Goal: Navigation & Orientation: Find specific page/section

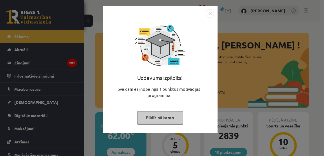
click at [166, 114] on button "Pildīt nākamo" at bounding box center [160, 117] width 46 height 13
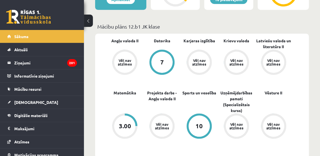
scroll to position [102, 0]
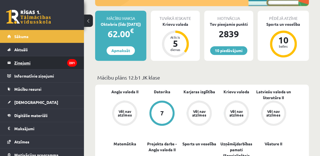
click at [19, 60] on legend "Ziņojumi 201" at bounding box center [45, 62] width 63 height 13
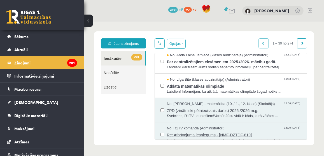
scroll to position [76, 0]
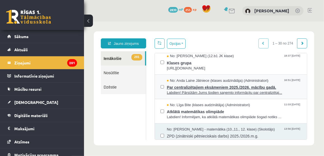
click at [188, 83] on span "Par centralizētajiem eksāmeniem 2025./2026. mācību gadā." at bounding box center [233, 86] width 134 height 7
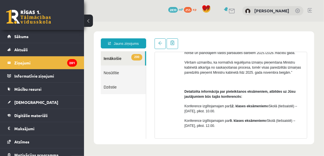
scroll to position [25, 0]
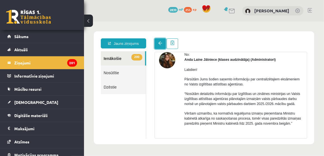
click at [162, 43] on link at bounding box center [159, 43] width 11 height 11
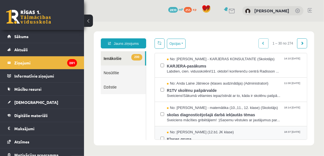
scroll to position [0, 0]
click at [185, 88] on span "R1TV skolēnu pašpārvalde" at bounding box center [233, 89] width 134 height 7
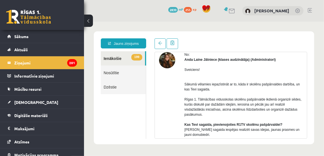
scroll to position [86, 0]
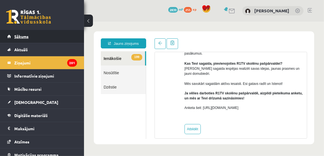
click at [27, 34] on span "Sākums" at bounding box center [21, 36] width 14 height 5
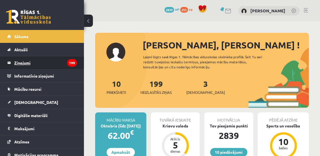
click at [29, 60] on legend "Ziņojumi 199" at bounding box center [45, 62] width 63 height 13
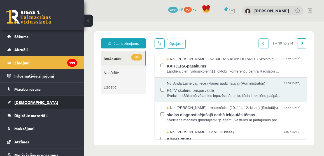
click at [29, 101] on span "[DEMOGRAPHIC_DATA]" at bounding box center [36, 102] width 44 height 5
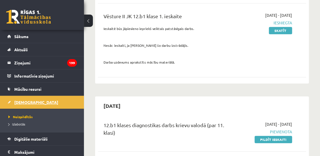
scroll to position [51, 0]
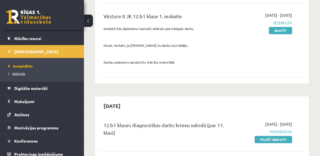
click at [22, 72] on span "Izlabotās" at bounding box center [16, 73] width 17 height 4
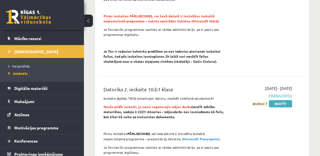
scroll to position [152, 0]
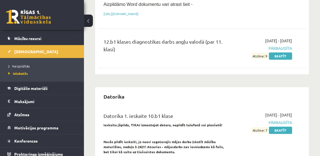
click at [23, 62] on li "Neizpildītās" at bounding box center [43, 65] width 70 height 7
click at [26, 63] on link "Neizpildītās" at bounding box center [43, 65] width 70 height 5
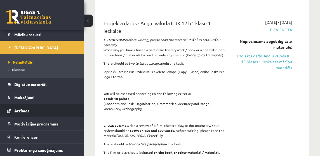
scroll to position [686, 0]
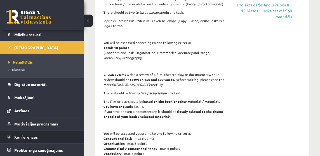
click at [31, 136] on span "Konferences" at bounding box center [25, 136] width 23 height 5
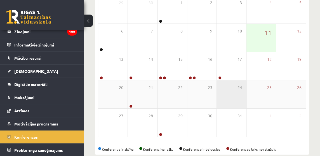
scroll to position [111, 0]
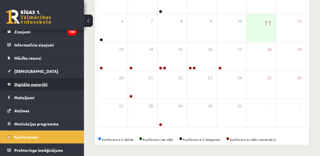
click at [36, 81] on link "Digitālie materiāli" at bounding box center [42, 84] width 70 height 13
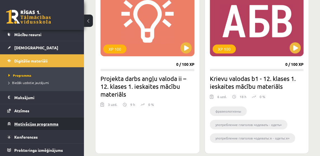
scroll to position [874, 0]
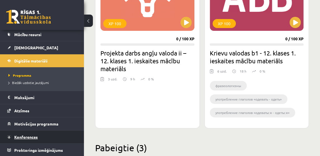
click at [36, 136] on span "Konferences" at bounding box center [25, 136] width 23 height 5
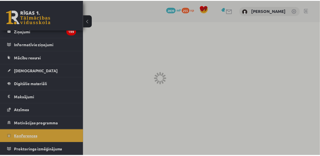
scroll to position [31, 0]
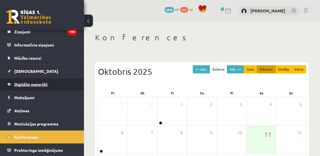
click at [42, 83] on span "Digitālie materiāli" at bounding box center [30, 84] width 33 height 5
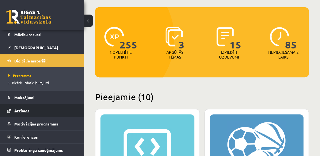
scroll to position [102, 0]
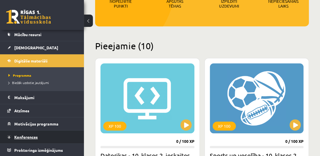
click at [33, 137] on span "Konferences" at bounding box center [25, 136] width 23 height 5
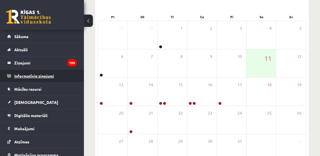
click at [39, 75] on legend "Informatīvie ziņojumi 0" at bounding box center [45, 75] width 63 height 13
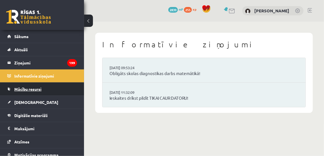
click at [29, 88] on span "Mācību resursi" at bounding box center [27, 88] width 27 height 5
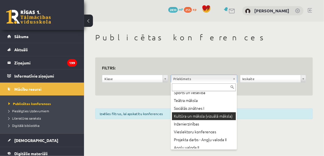
scroll to position [178, 0]
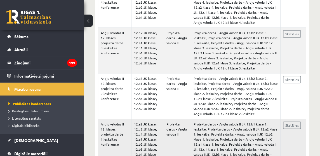
scroll to position [221, 0]
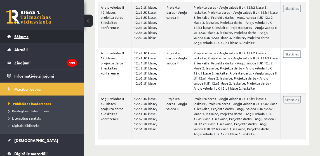
click at [20, 38] on span "Sākums" at bounding box center [21, 36] width 14 height 5
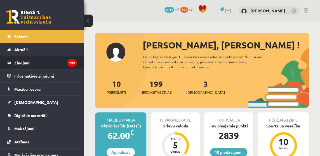
click at [30, 64] on legend "Ziņojumi 199" at bounding box center [45, 62] width 63 height 13
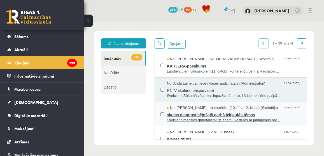
scroll to position [25, 0]
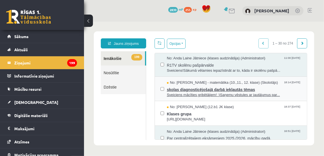
click at [240, 85] on span "skolas diagnosticējošajā darbā iekļautās tēmas" at bounding box center [233, 88] width 134 height 7
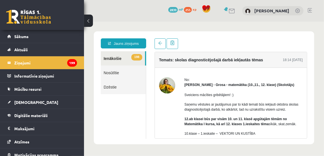
scroll to position [0, 0]
click at [157, 45] on link at bounding box center [159, 43] width 11 height 11
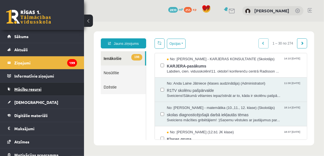
click at [37, 89] on span "Mācību resursi" at bounding box center [27, 88] width 27 height 5
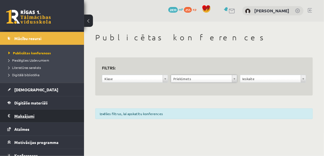
scroll to position [69, 0]
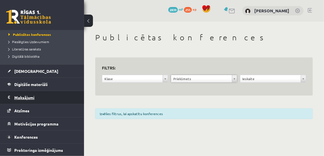
click at [34, 94] on legend "Maksājumi 0" at bounding box center [45, 97] width 63 height 13
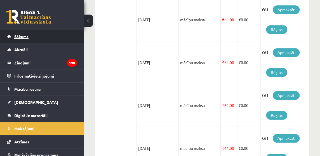
click at [18, 35] on span "Sākums" at bounding box center [21, 36] width 14 height 5
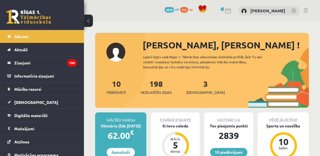
click at [306, 10] on link at bounding box center [306, 10] width 4 height 4
